Goal: Task Accomplishment & Management: Complete application form

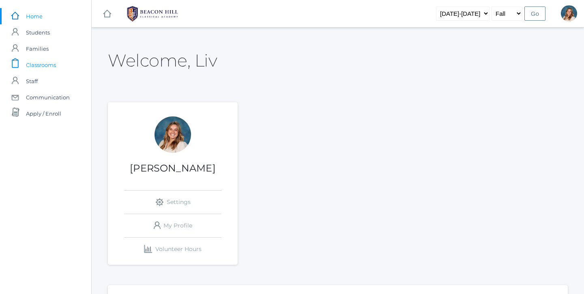
click at [53, 59] on span "Classrooms" at bounding box center [41, 65] width 30 height 16
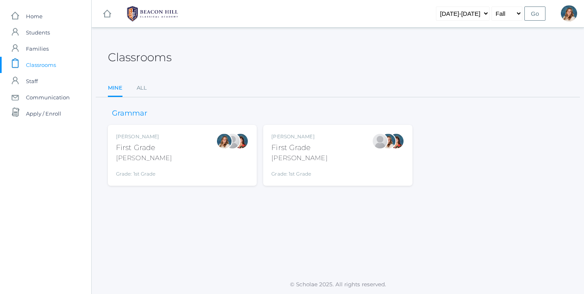
click at [173, 151] on div "Liv Barber First Grade Barber Grade: 1st Grade 01LA" at bounding box center [182, 155] width 133 height 45
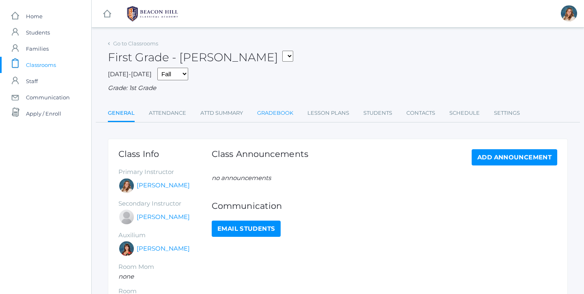
click at [279, 113] on link "Gradebook" at bounding box center [275, 113] width 36 height 16
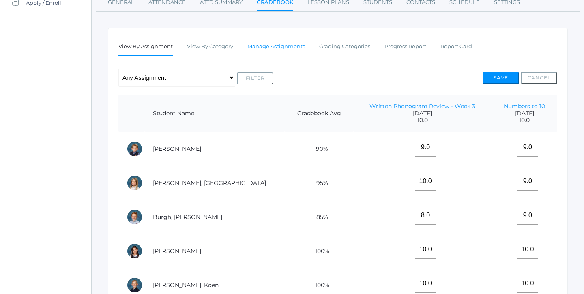
click at [275, 47] on link "Manage Assignments" at bounding box center [276, 47] width 58 height 16
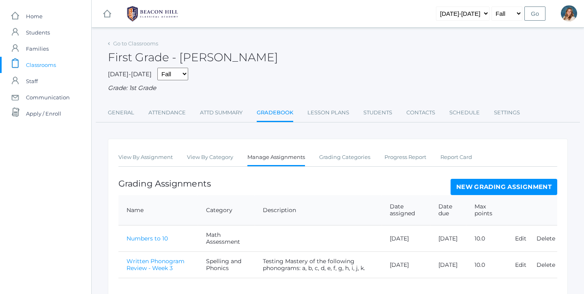
click at [463, 183] on link "New Grading Assignment" at bounding box center [503, 187] width 107 height 16
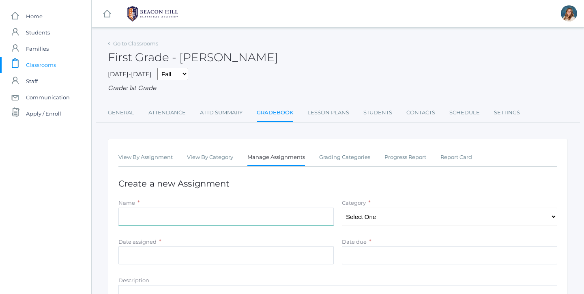
click at [189, 208] on input "Name" at bounding box center [225, 217] width 215 height 18
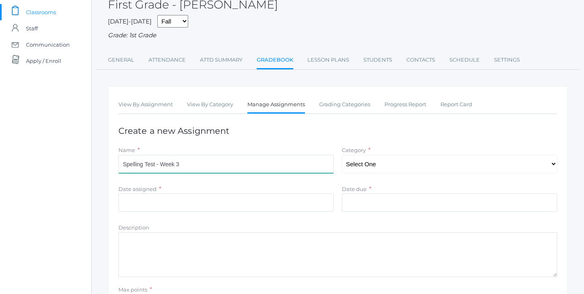
scroll to position [63, 0]
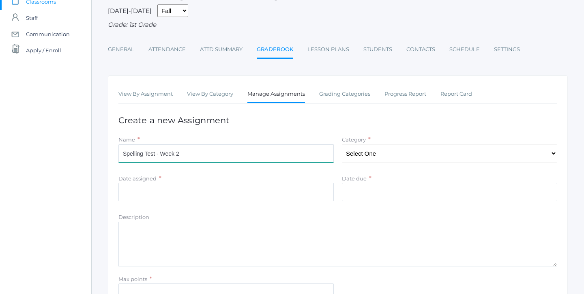
type input "Spelling Test - Week 2"
select select "1055"
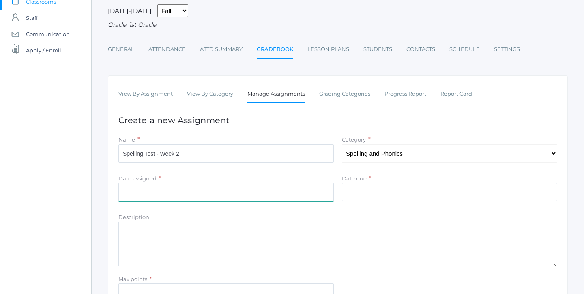
click at [258, 183] on input "Date assigned" at bounding box center [225, 192] width 215 height 18
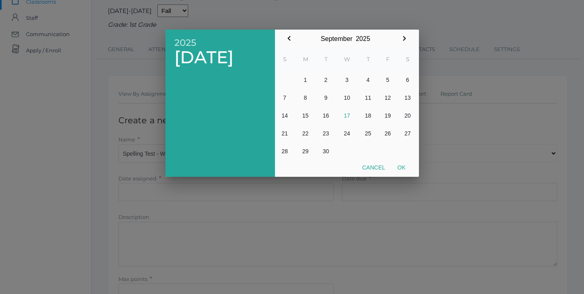
click at [328, 114] on button "16" at bounding box center [325, 116] width 19 height 18
click at [404, 166] on button "Ok" at bounding box center [401, 167] width 20 height 15
type input "2025-09-16"
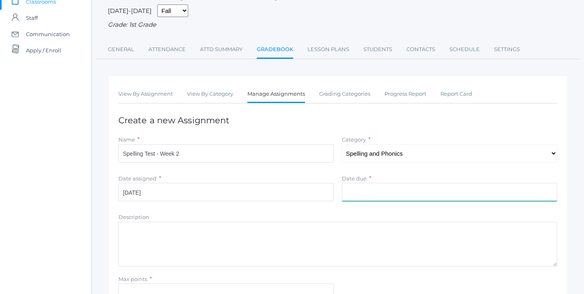
click at [386, 185] on input "Date due" at bounding box center [449, 192] width 215 height 18
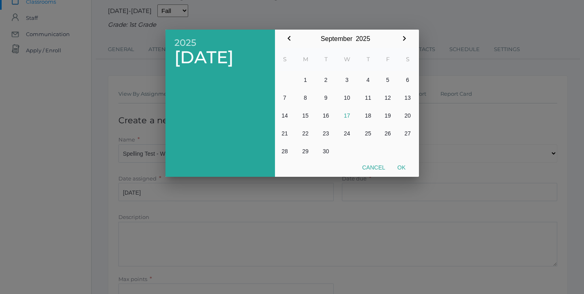
click at [343, 113] on button "17" at bounding box center [347, 116] width 23 height 18
click at [405, 165] on button "Ok" at bounding box center [401, 167] width 20 height 15
type input "[DATE]"
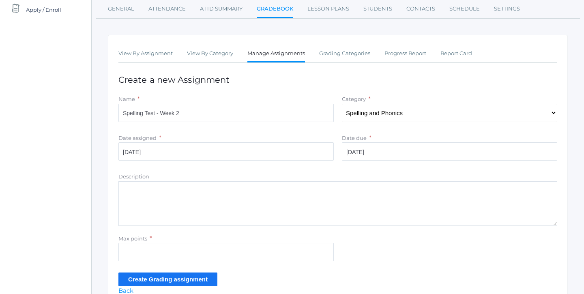
scroll to position [113, 0]
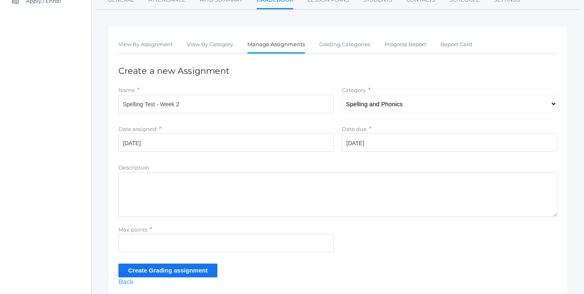
click at [171, 184] on textarea "Description" at bounding box center [337, 194] width 439 height 45
drag, startPoint x: 171, startPoint y: 184, endPoint x: 279, endPoint y: 159, distance: 111.2
click at [53, 59] on div "icons/ui/navigation/home Created with Sketch. Home icons/user/plain Created wit…" at bounding box center [45, 106] width 91 height 439
click at [215, 173] on textarea "Testing words:" at bounding box center [337, 194] width 439 height 45
click at [168, 176] on textarea "Testing words: take, wave, drive, glue, song, ring, car, far, jar, same." at bounding box center [337, 194] width 439 height 45
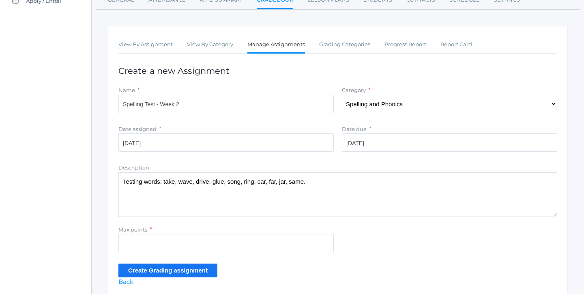
click at [188, 177] on textarea "Testing words: take, wave, drive, glue, song, ring, car, far, jar, same." at bounding box center [337, 194] width 439 height 45
click at [199, 178] on textarea "Testing words: take, wave, drive, glue, song, ring, car, far, jar, same." at bounding box center [337, 194] width 439 height 45
click at [221, 178] on textarea "Testing words: take, wave, drive, glue, song, ring, car, far, jar, same." at bounding box center [337, 194] width 439 height 45
click at [236, 179] on textarea "Testing words: take, wave, drive, glue, song, ring, car, far, jar, same." at bounding box center [337, 194] width 439 height 45
click at [254, 178] on textarea "Testing words: take, wave, drive, glue, song, ring, car, far, jar, same." at bounding box center [337, 194] width 439 height 45
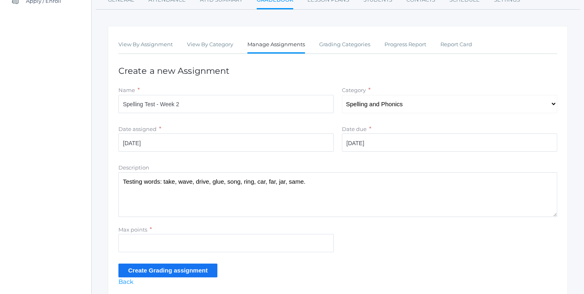
click at [266, 178] on textarea "Testing words: take, wave, drive, glue, song, ring, car, far, jar, same." at bounding box center [337, 194] width 439 height 45
click at [276, 178] on textarea "Testing words: take, wave, drive, glue, song, ring, car, far, jar, same." at bounding box center [337, 194] width 439 height 45
click at [286, 176] on textarea "Testing words: take, wave, drive, glue, song, ring, car, far, jar, same." at bounding box center [337, 194] width 439 height 45
click at [301, 176] on textarea "Testing words: take, wave, drive, glue, song, ring, car, far, jar, same." at bounding box center [337, 194] width 439 height 45
click at [334, 175] on textarea "Testing words: take, wave, drive, glue, song, ring, car, far, jar, same." at bounding box center [337, 194] width 439 height 45
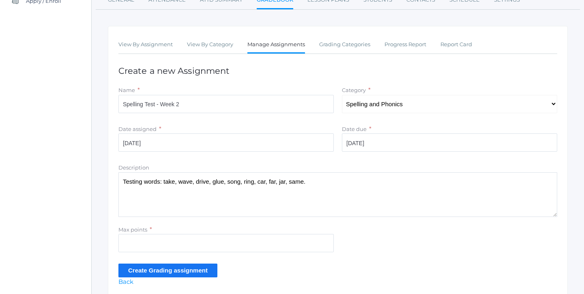
type textarea "Testing words: take, wave, drive, glue, song, ring, car, far, jar, same."
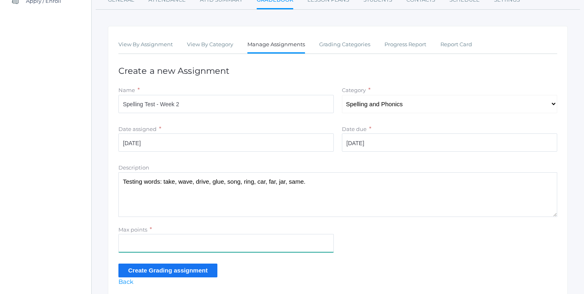
click at [138, 238] on input "Max points" at bounding box center [225, 243] width 215 height 18
type input "10"
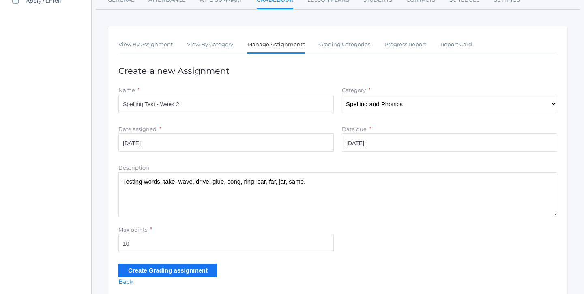
click at [157, 263] on input "Create Grading assignment" at bounding box center [167, 269] width 99 height 13
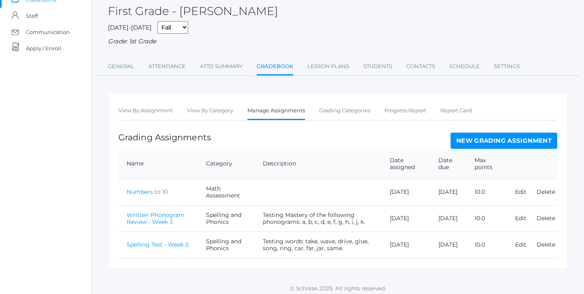
scroll to position [65, 0]
click at [162, 242] on link "Spelling Test - Week 2" at bounding box center [157, 244] width 62 height 7
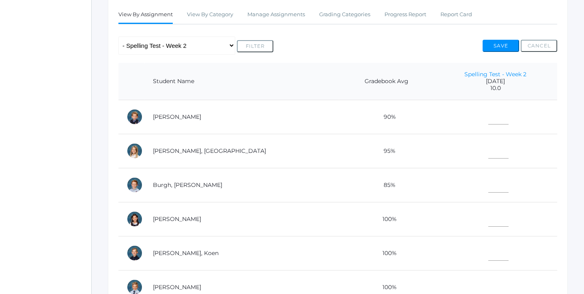
scroll to position [144, 0]
click at [463, 100] on td at bounding box center [495, 116] width 123 height 34
click at [469, 105] on td at bounding box center [495, 116] width 123 height 34
click at [488, 113] on input"] "text" at bounding box center [498, 114] width 20 height 18
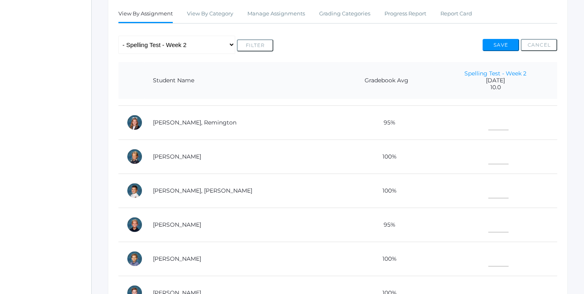
scroll to position [301, 0]
type input"] "6"
click at [488, 222] on input"] "text" at bounding box center [498, 222] width 20 height 18
type input"] "9"
click at [488, 187] on input"] "text" at bounding box center [498, 188] width 20 height 18
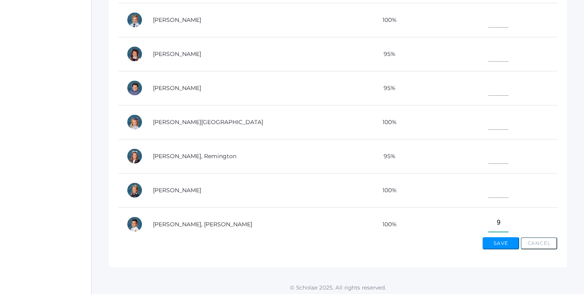
scroll to position [109, 0]
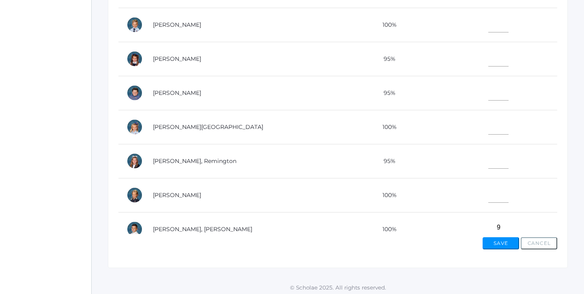
type input"] "9"
click at [488, 91] on input"] "text" at bounding box center [498, 91] width 20 height 18
type input"] "9"
click at [504, 239] on button "Save" at bounding box center [500, 243] width 36 height 12
